Goal: Task Accomplishment & Management: Use online tool/utility

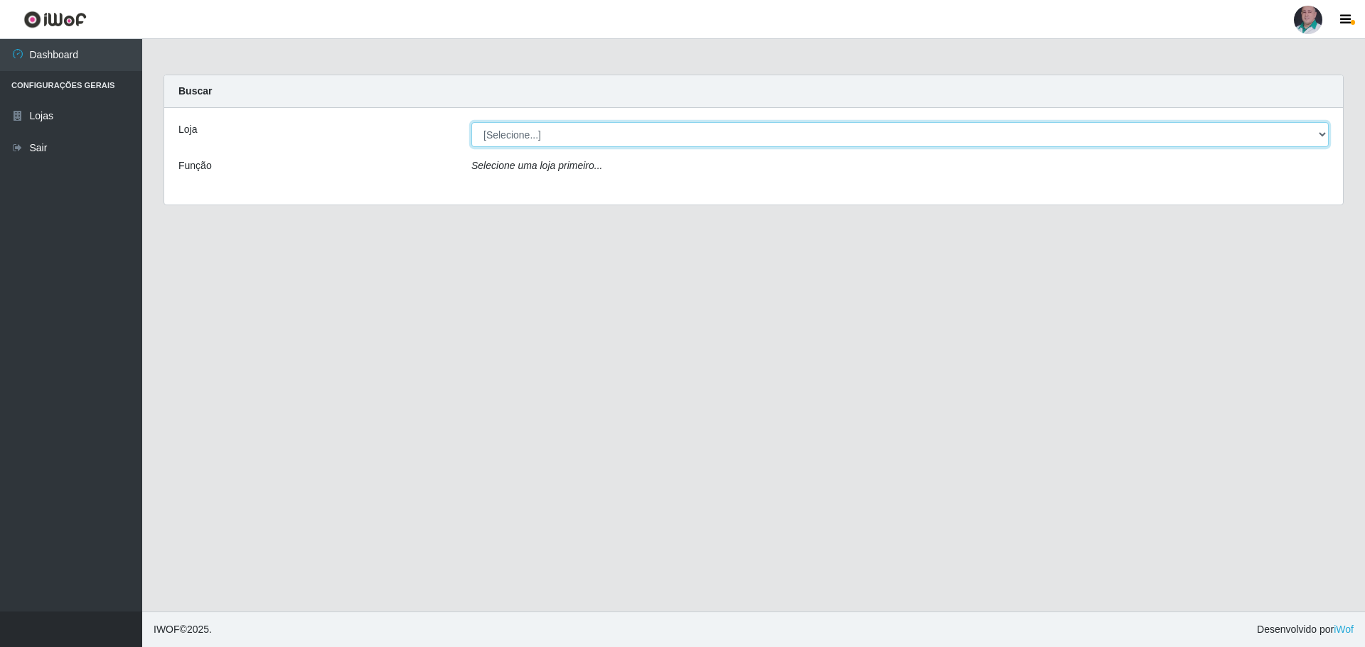
click at [507, 139] on select "[Selecione...] Mar Vermelho - Loja 05" at bounding box center [899, 134] width 857 height 25
select select "252"
click at [471, 122] on select "[Selecione...] Mar Vermelho - Loja 05" at bounding box center [899, 134] width 857 height 25
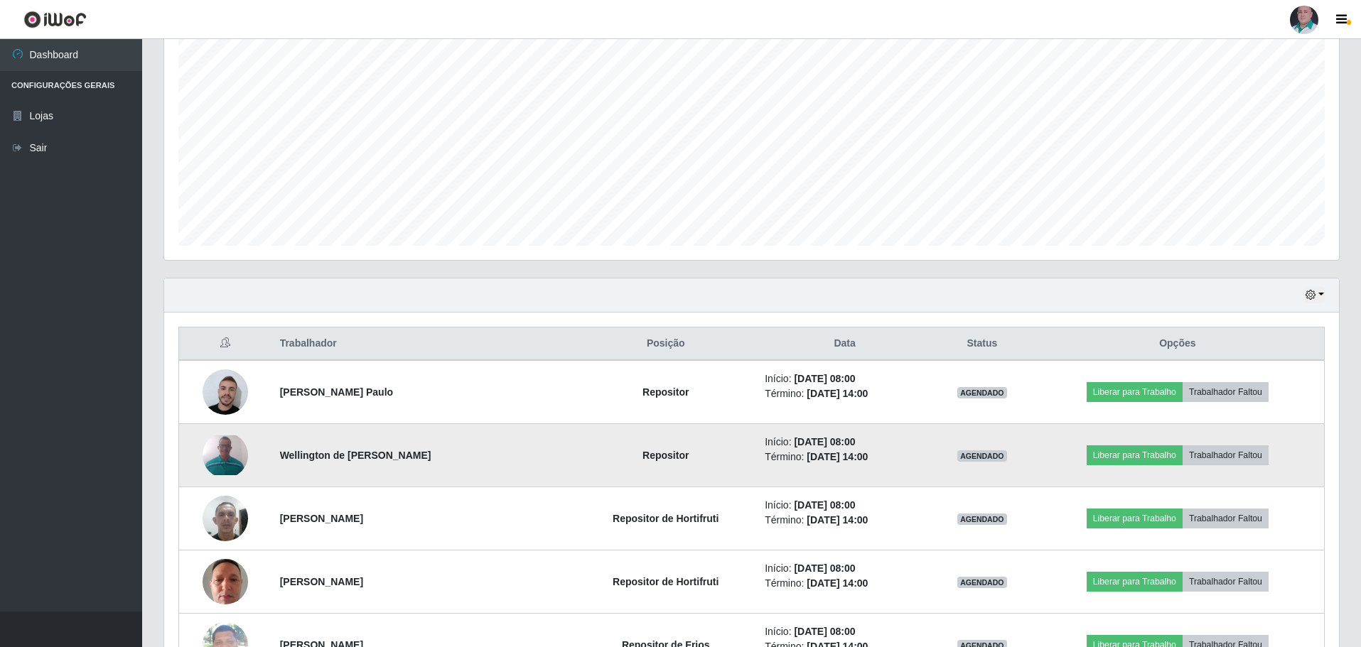
scroll to position [355, 0]
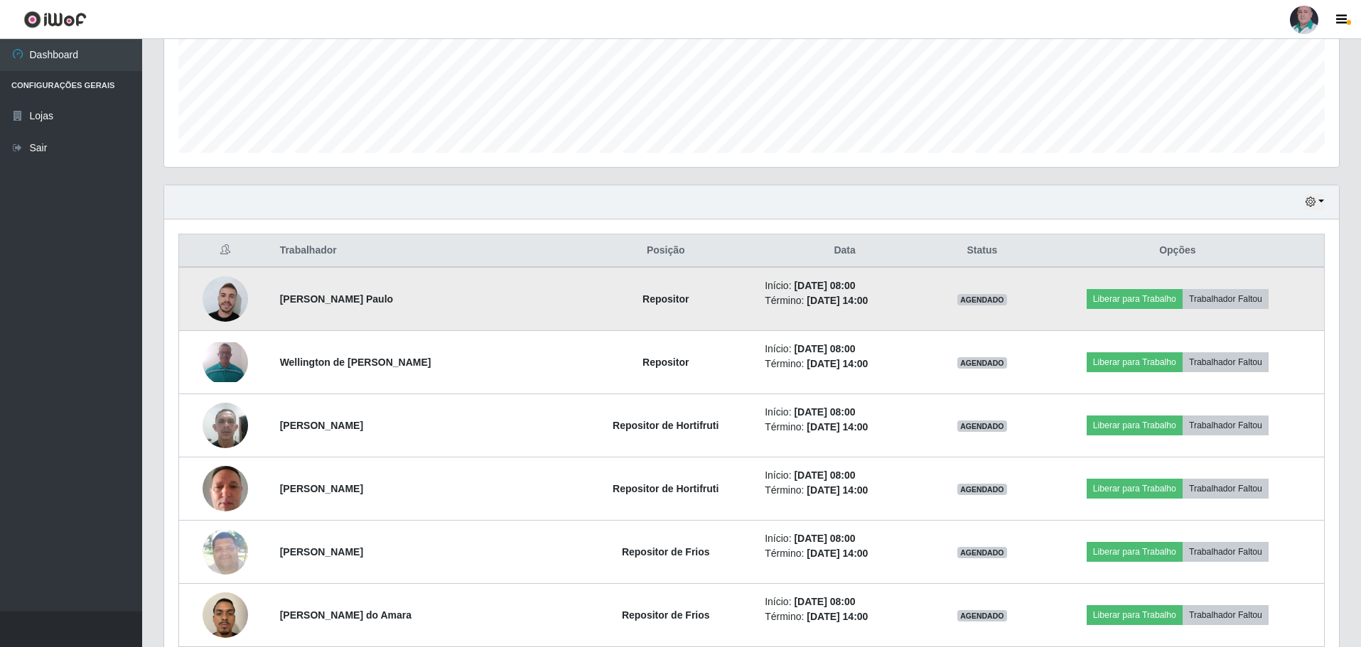
click at [228, 300] on img at bounding box center [225, 299] width 45 height 51
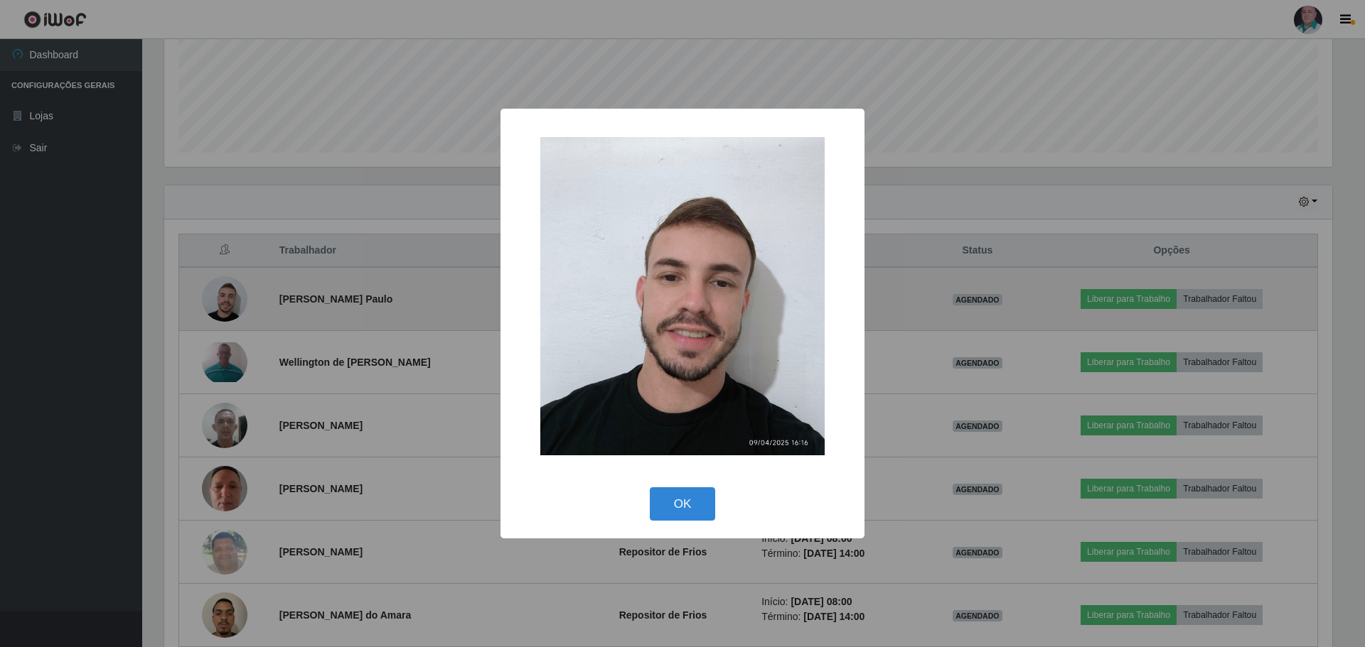
click at [228, 300] on div "× OK Cancel" at bounding box center [682, 323] width 1365 height 647
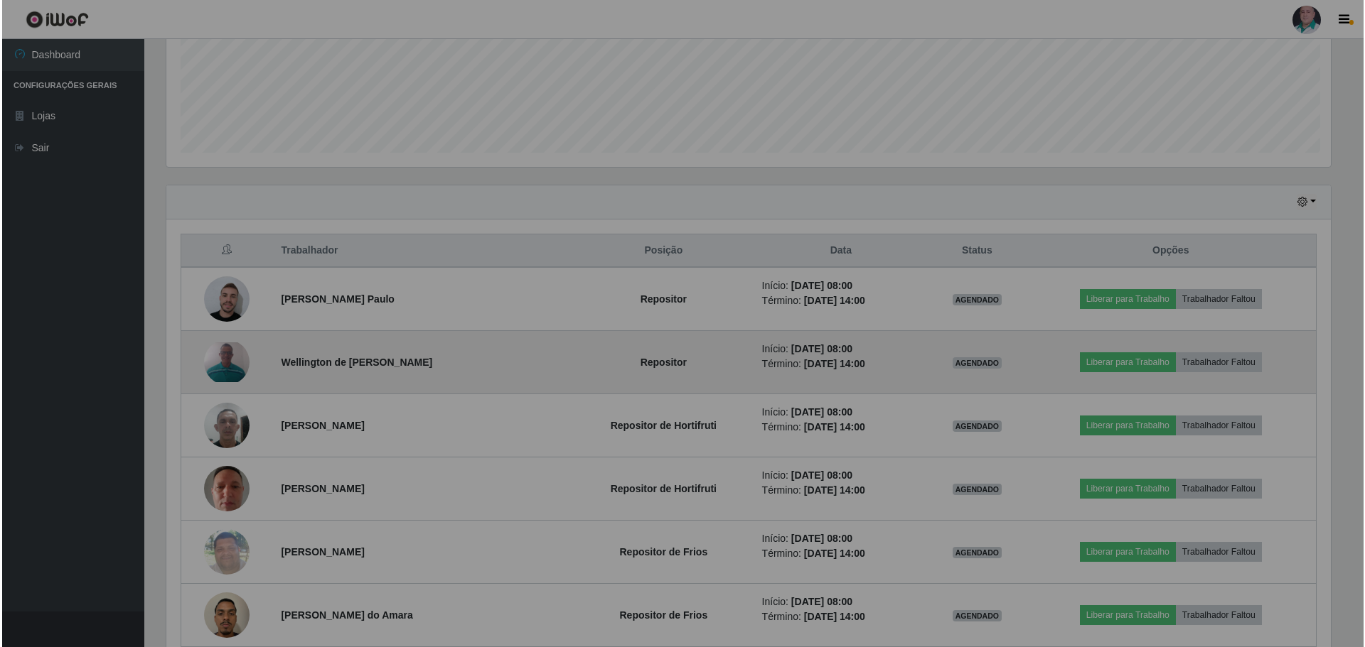
scroll to position [295, 1175]
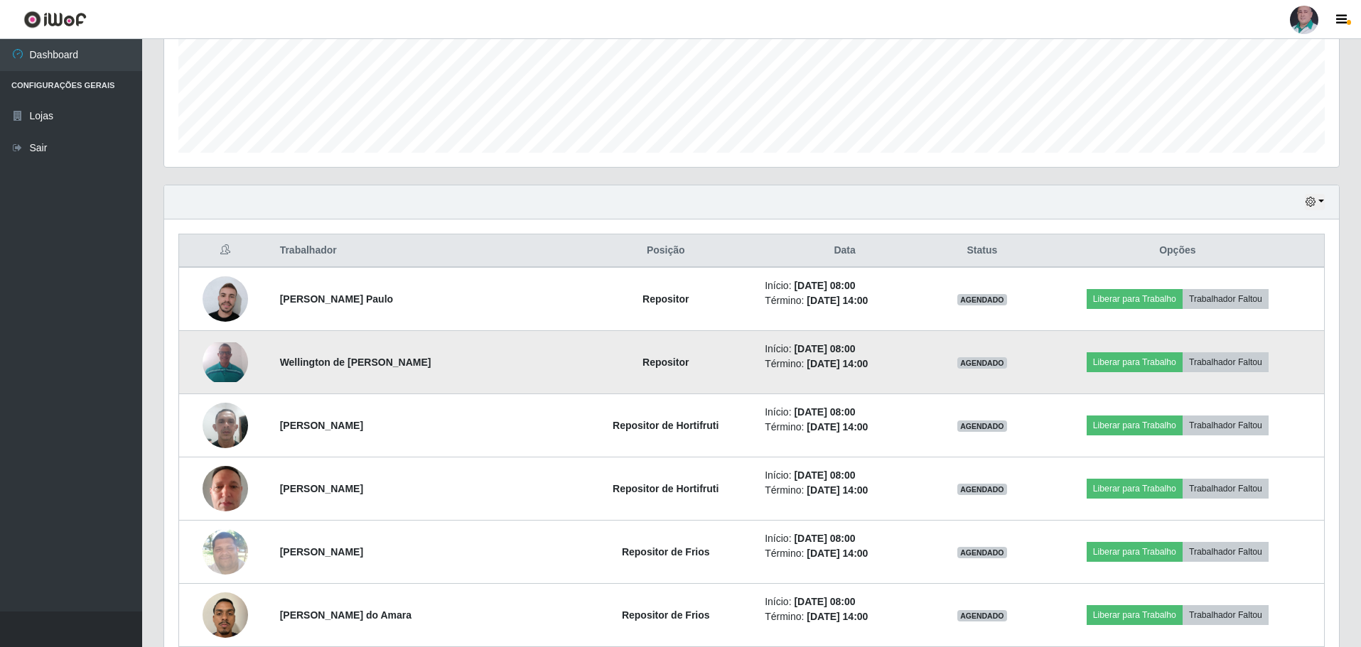
click at [221, 366] on img at bounding box center [225, 363] width 45 height 40
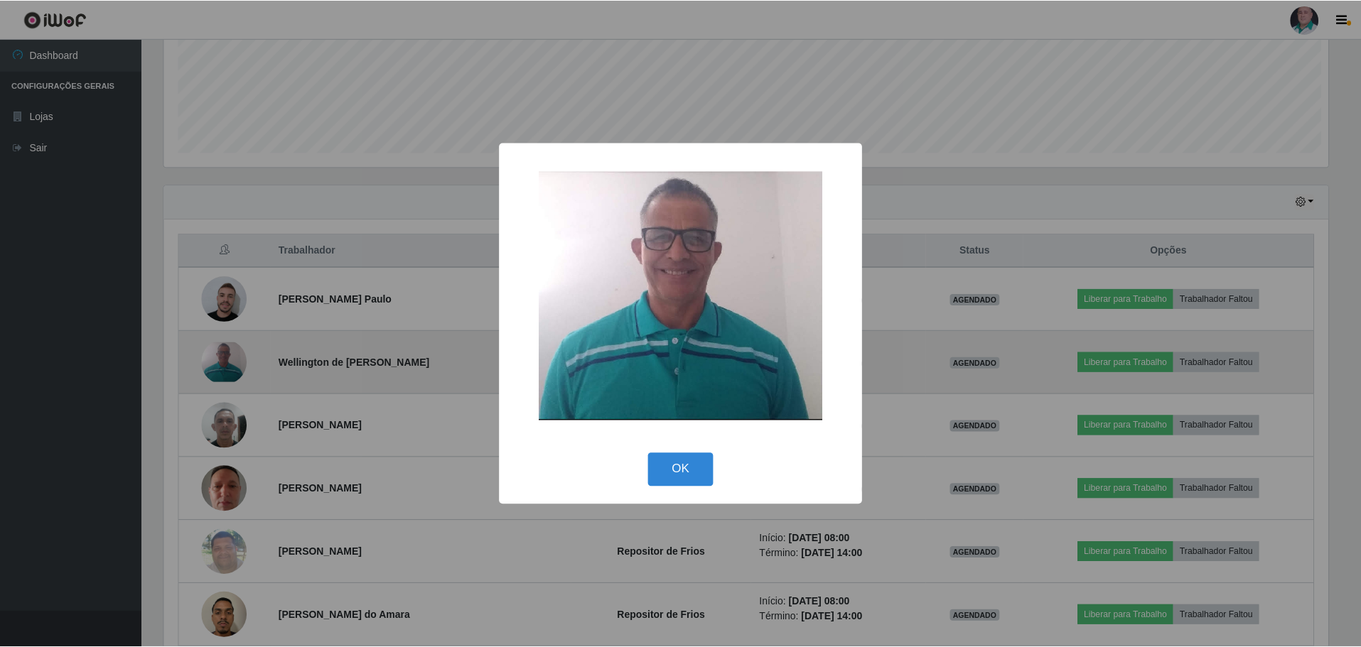
scroll to position [295, 1168]
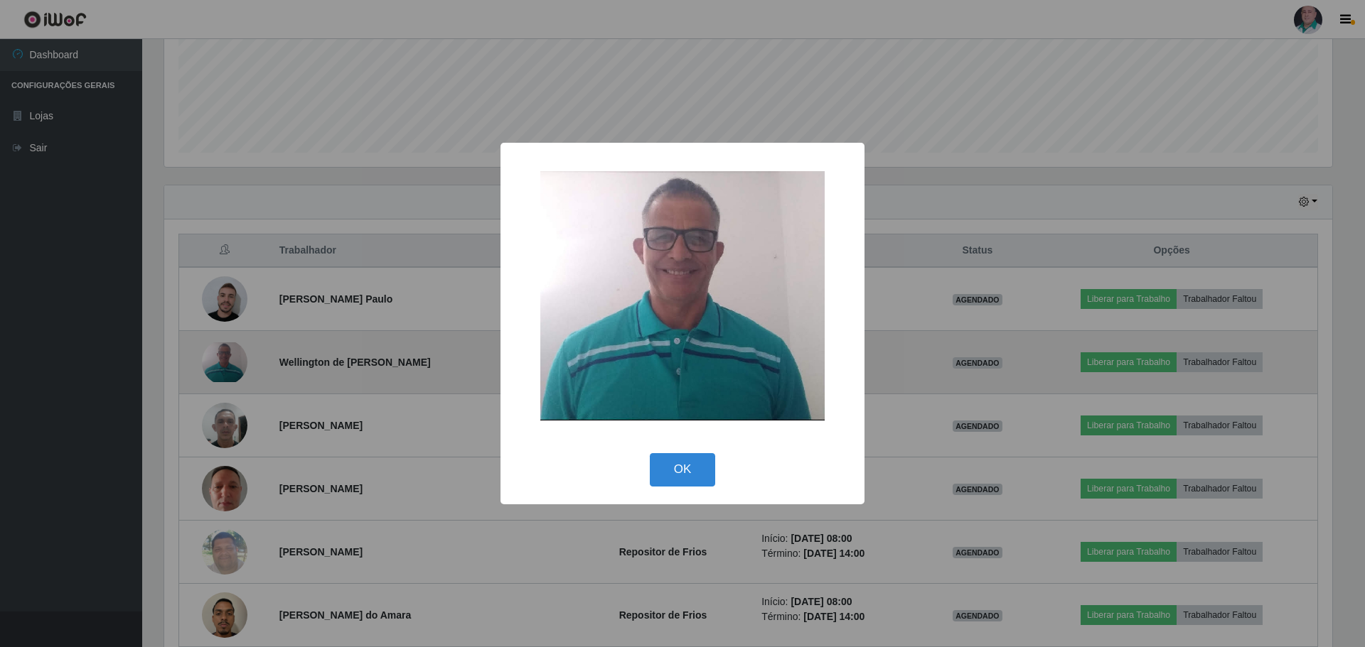
click at [221, 366] on div "× OK Cancel" at bounding box center [682, 323] width 1365 height 647
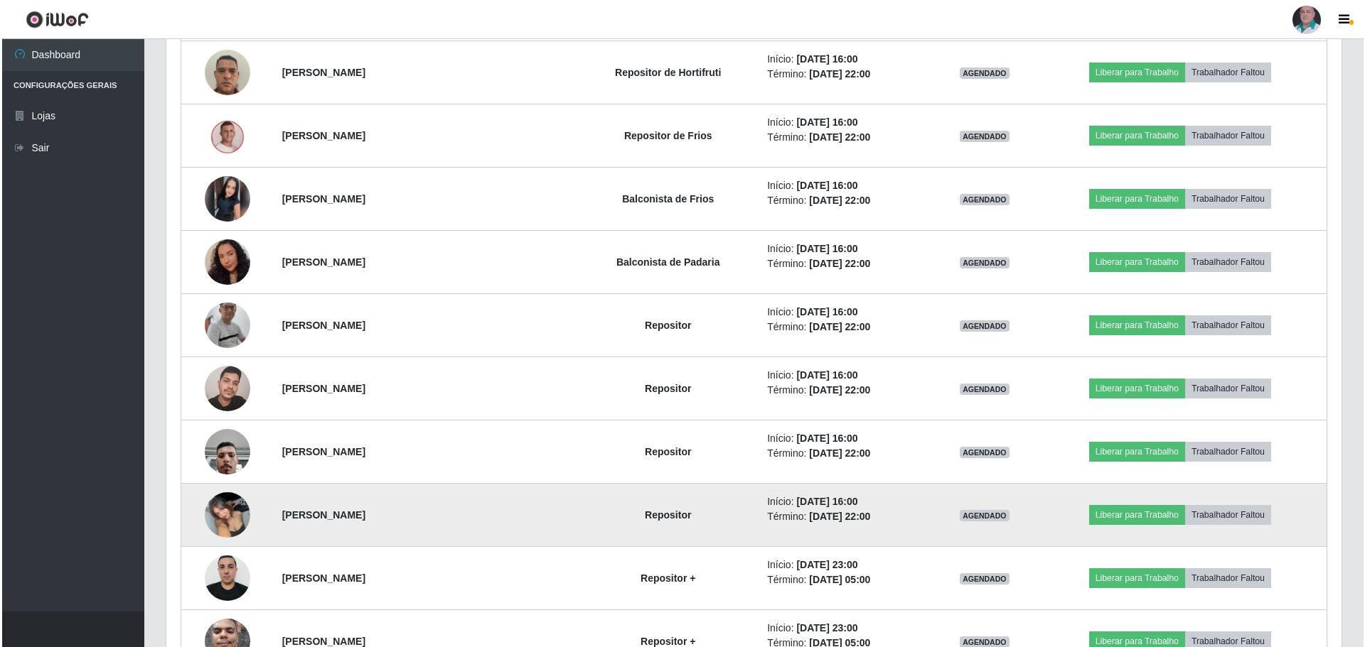
scroll to position [1493, 0]
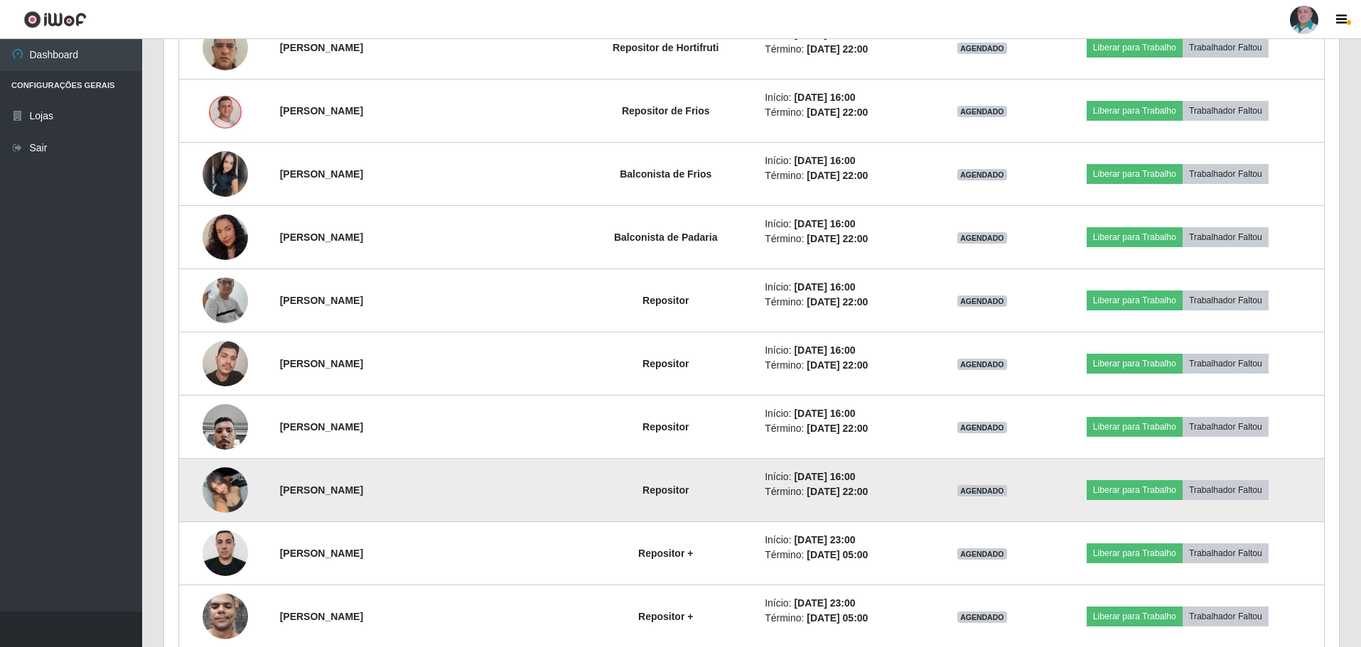
click at [227, 503] on img at bounding box center [225, 490] width 45 height 60
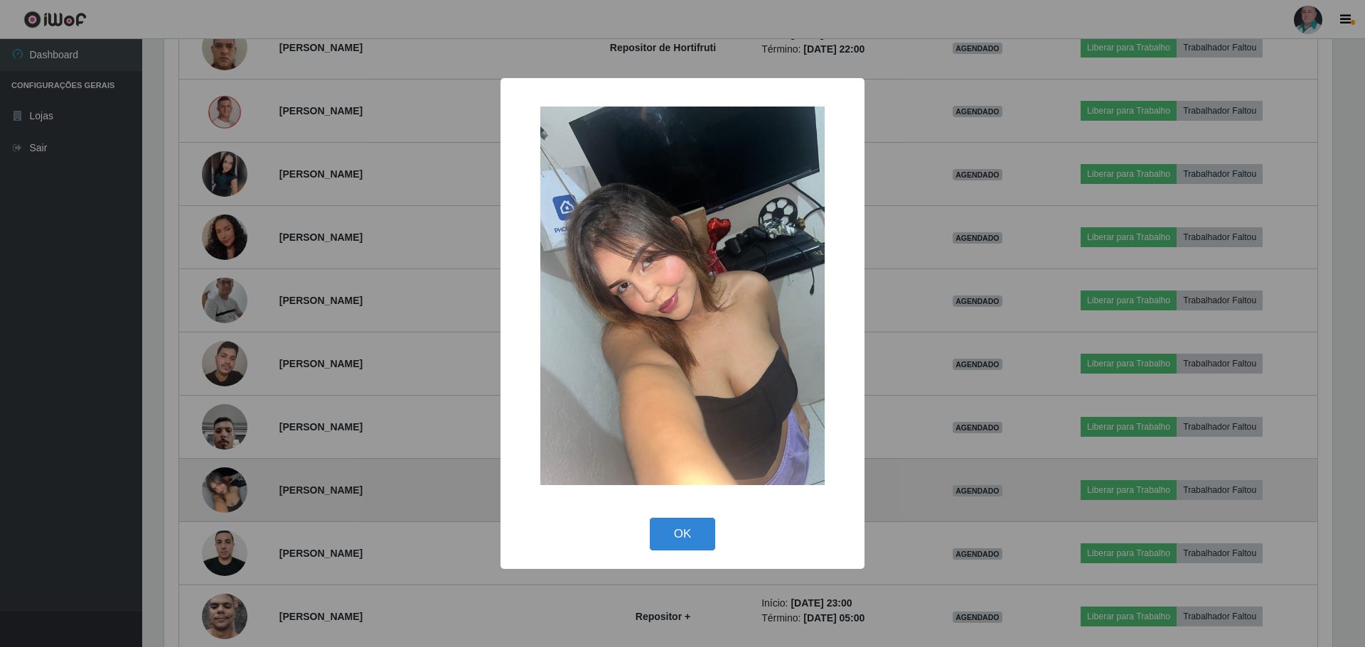
click at [227, 503] on div "× OK Cancel" at bounding box center [682, 323] width 1365 height 647
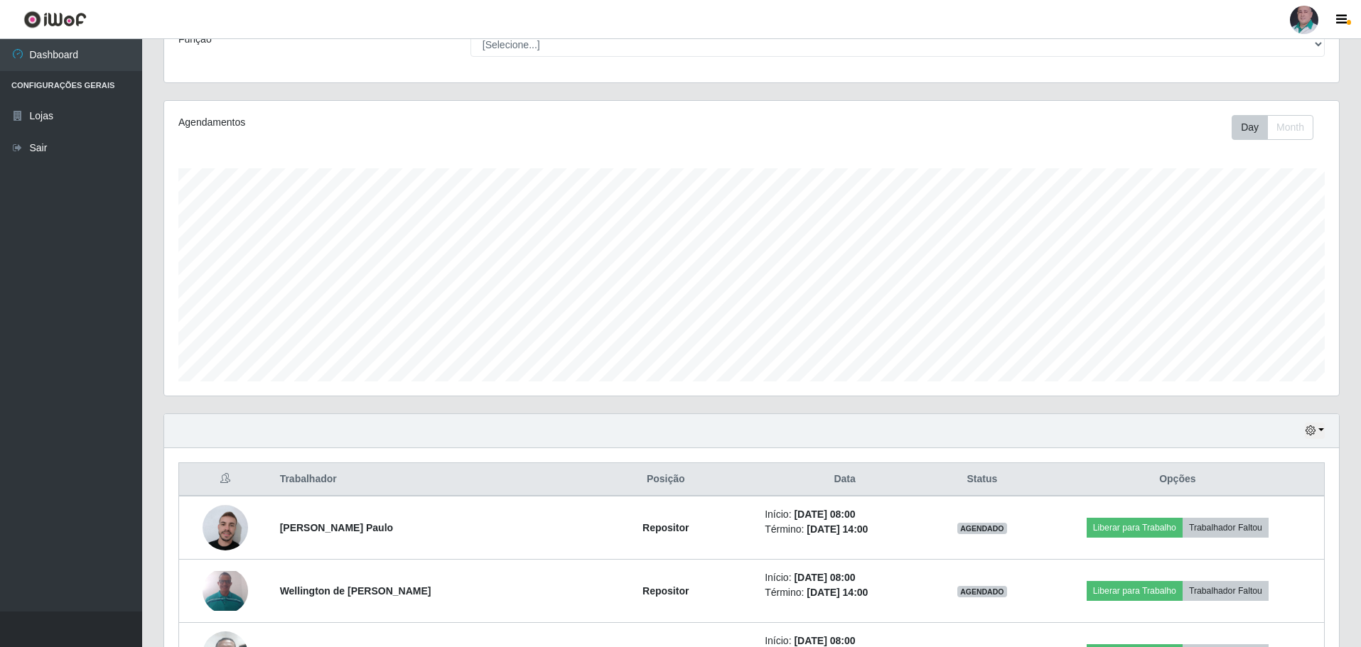
scroll to position [0, 0]
